Goal: Task Accomplishment & Management: Complete application form

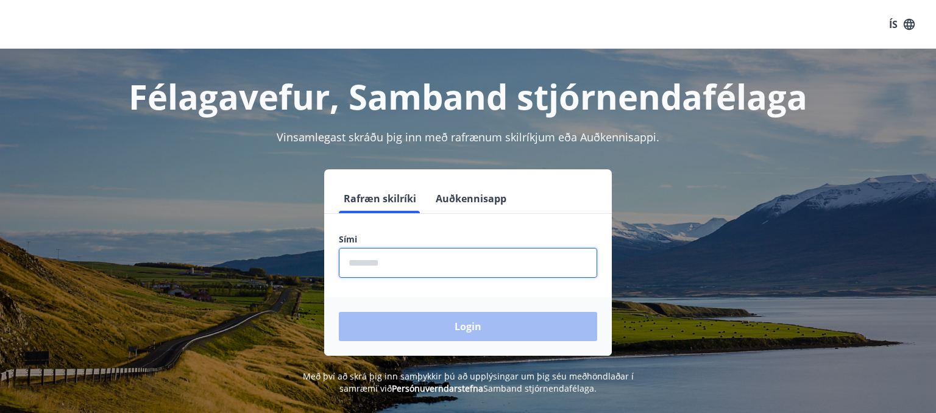
click at [411, 269] on input "phone" at bounding box center [468, 263] width 258 height 30
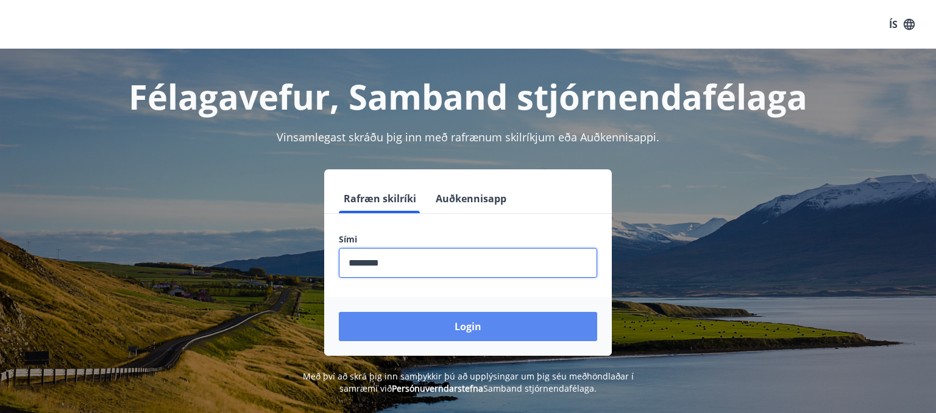
type input "********"
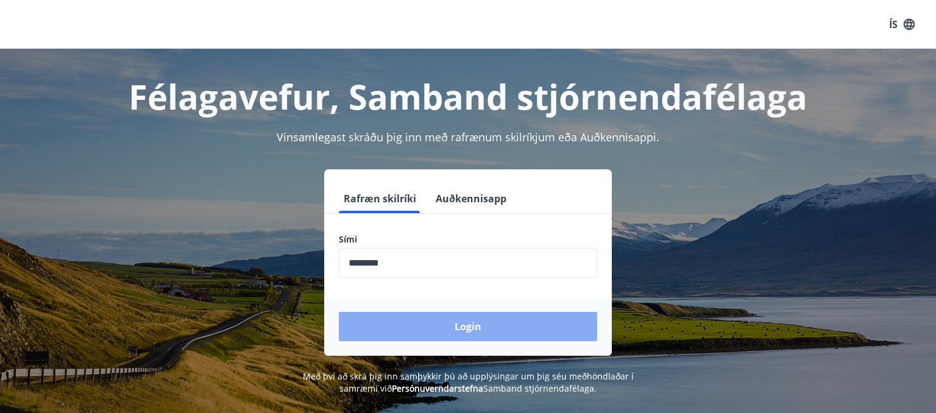
click at [468, 324] on button "Login" at bounding box center [468, 326] width 258 height 29
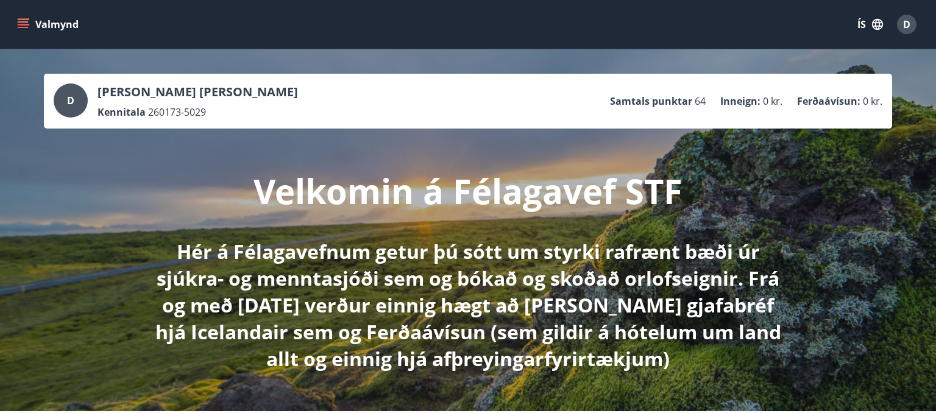
click at [175, 279] on p "Hér á Félagavefnum getur þú sótt um styrki rafrænt bæði úr sjúkra- og menntasjó…" at bounding box center [467, 305] width 643 height 134
click at [24, 19] on icon "menu" at bounding box center [24, 19] width 13 height 1
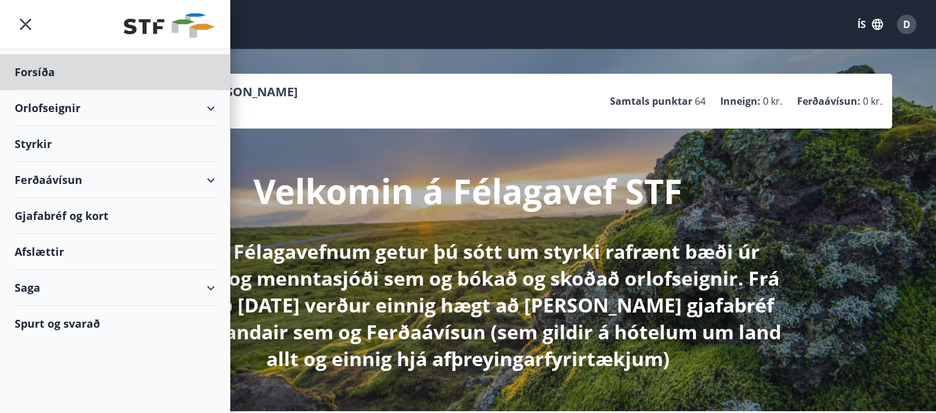
click at [35, 90] on div "Styrkir" at bounding box center [115, 72] width 200 height 36
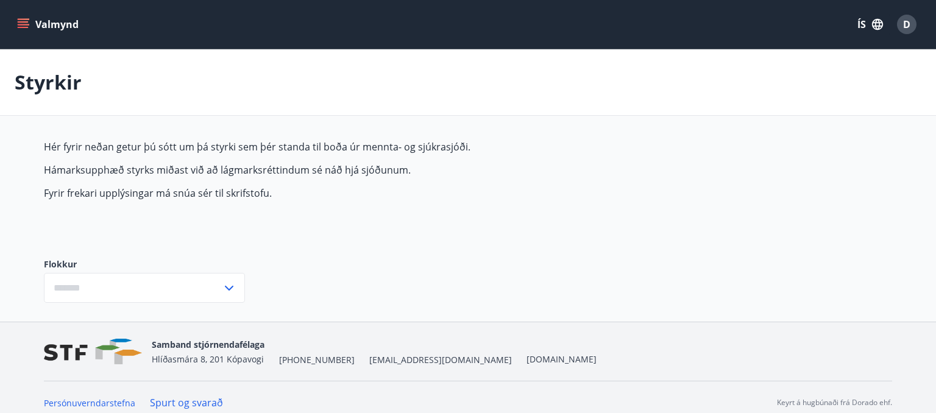
type input "***"
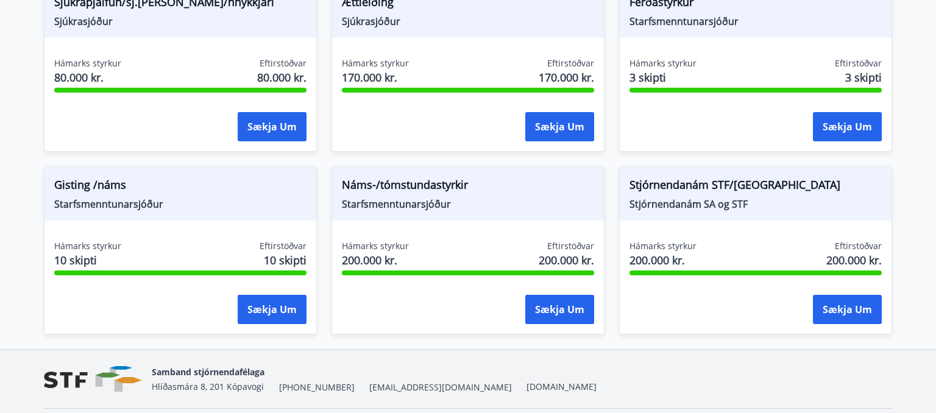
scroll to position [1105, 0]
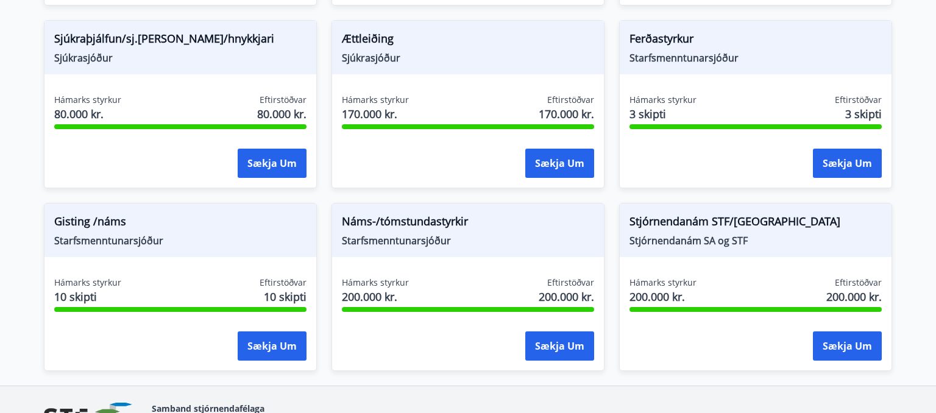
scroll to position [1009, 0]
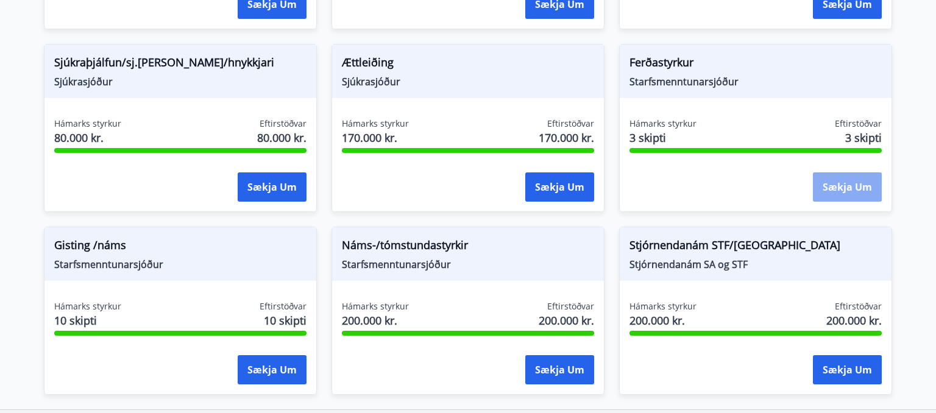
click at [836, 183] on button "Sækja um" at bounding box center [847, 186] width 69 height 29
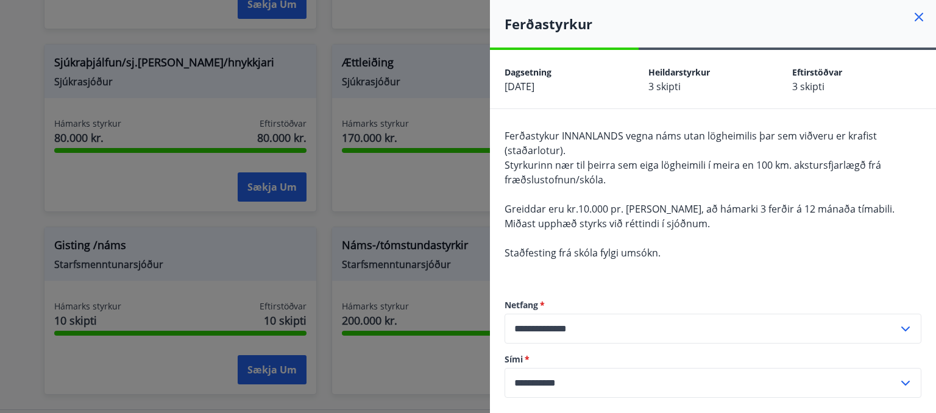
click at [918, 18] on icon at bounding box center [918, 17] width 15 height 15
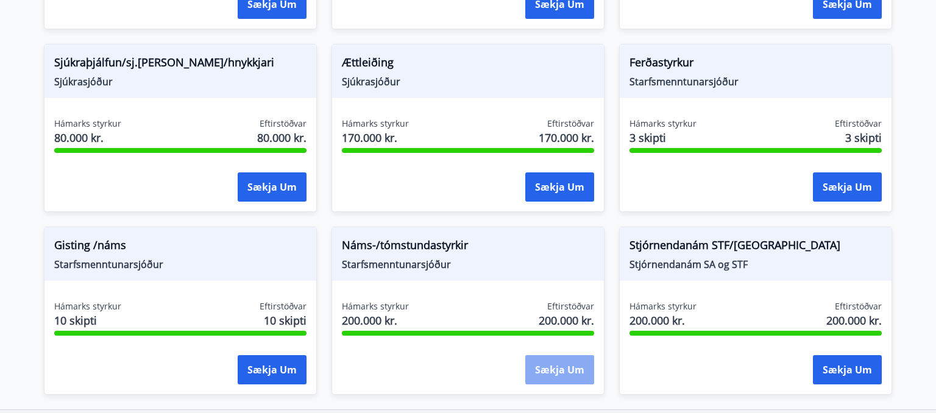
click at [562, 368] on button "Sækja um" at bounding box center [559, 369] width 69 height 29
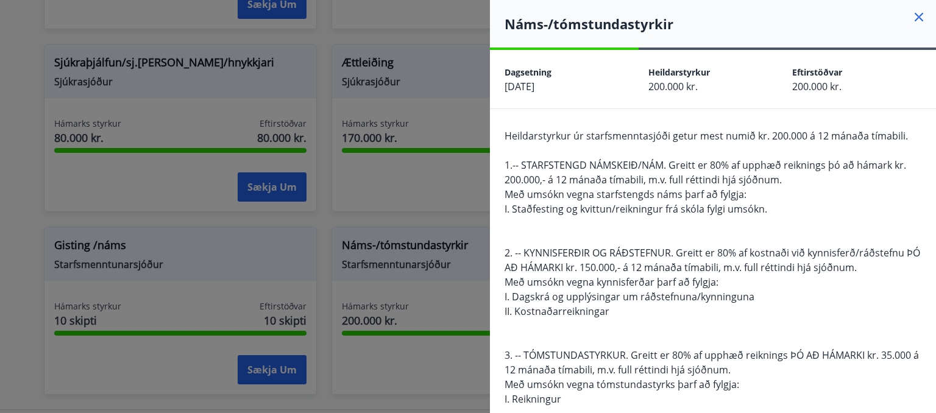
click at [629, 196] on span "Með umsókn vegna starfstengds náms þarf að fylgja:" at bounding box center [625, 194] width 242 height 13
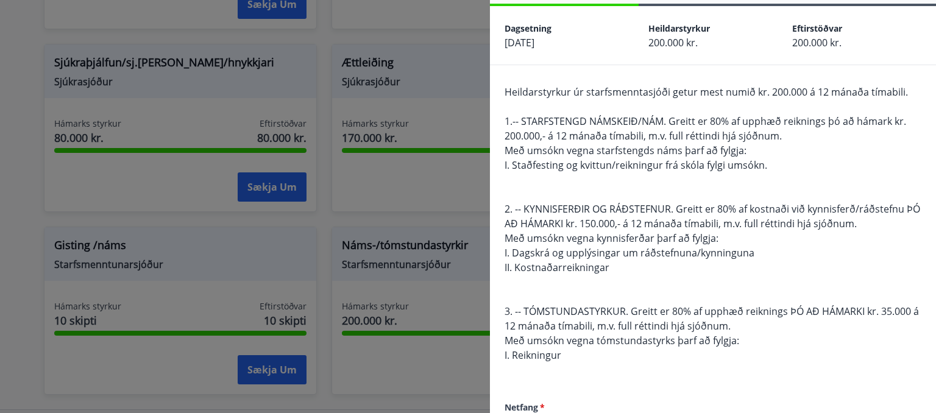
scroll to position [79, 0]
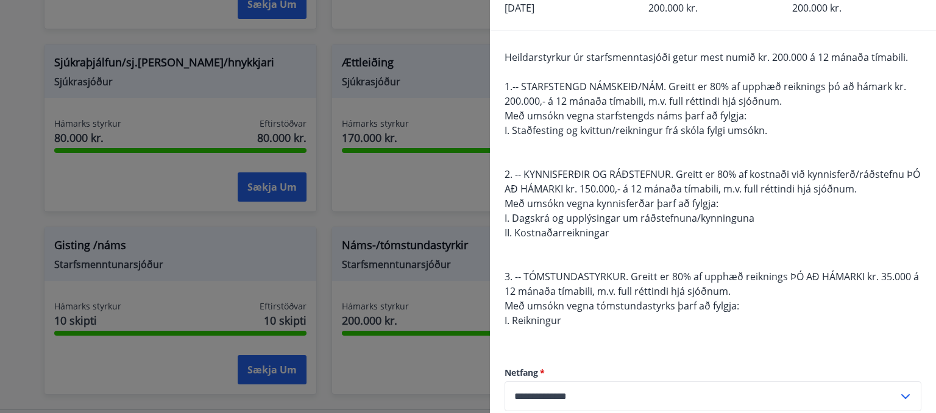
click at [598, 167] on span "2. -- KYNNISFERÐIR OG RÁÐSTEFNUR. Greitt er 80% af kostnaði við kynnisferð/ráðs…" at bounding box center [711, 181] width 415 height 28
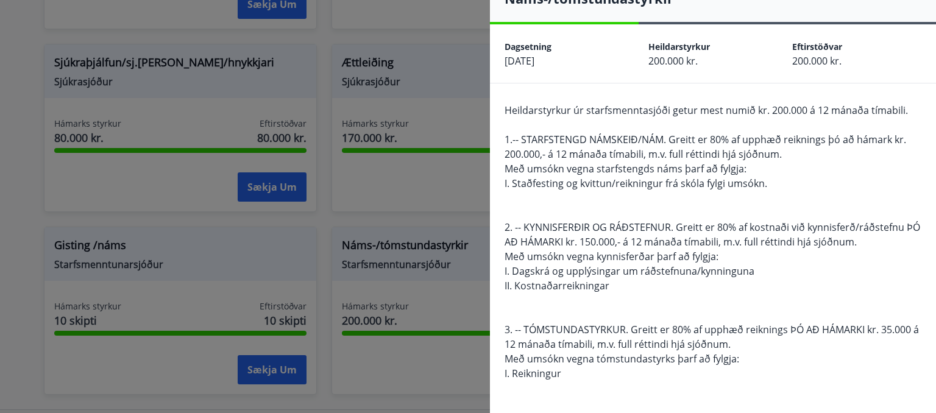
scroll to position [0, 0]
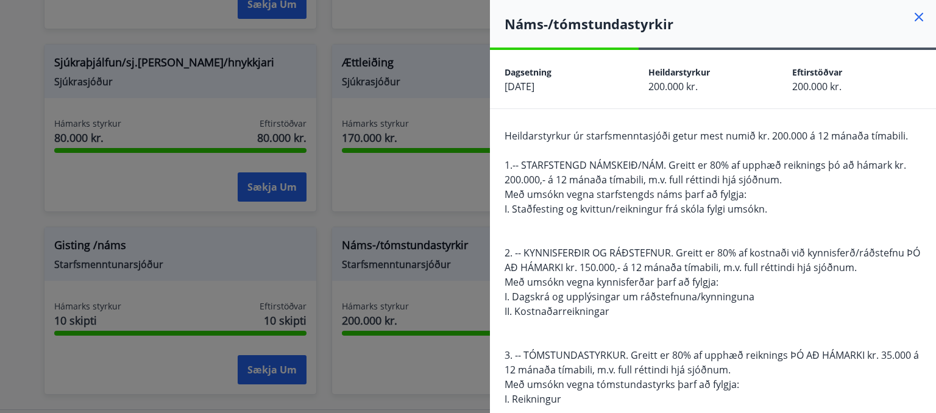
click at [629, 177] on span "1.-- STARFSTENGD NÁMSKEIÐ/NÁM. Greitt er 80% af upphæð reiknings þó að hámark k…" at bounding box center [704, 172] width 401 height 28
click at [700, 179] on span "1.-- STARFSTENGD NÁMSKEIÐ/NÁM. Greitt er 80% af upphæð reiknings þó að hámark k…" at bounding box center [704, 172] width 401 height 28
click at [591, 180] on span "1.-- STARFSTENGD NÁMSKEIÐ/NÁM. Greitt er 80% af upphæð reiknings þó að hámark k…" at bounding box center [704, 172] width 401 height 28
click at [925, 12] on icon at bounding box center [918, 17] width 15 height 15
